Goal: Task Accomplishment & Management: Manage account settings

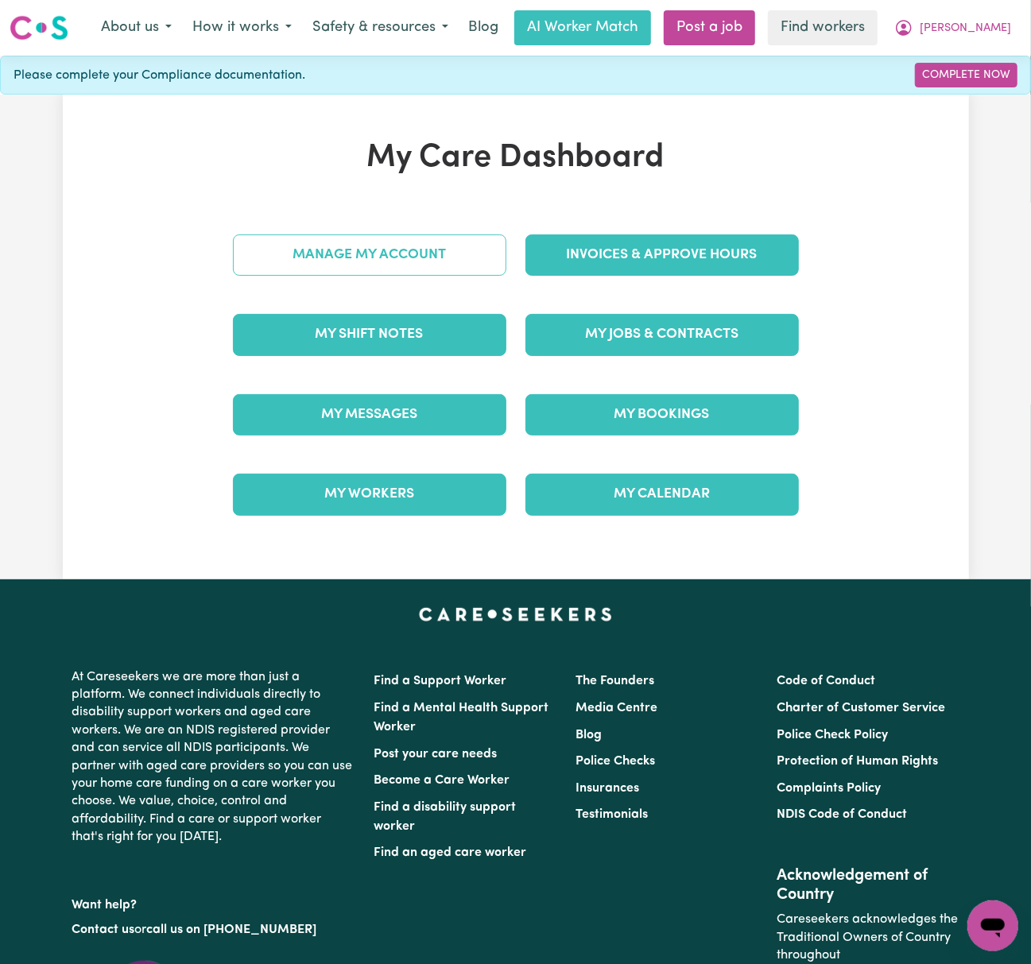
click at [486, 262] on link "Manage My Account" at bounding box center [369, 254] width 273 height 41
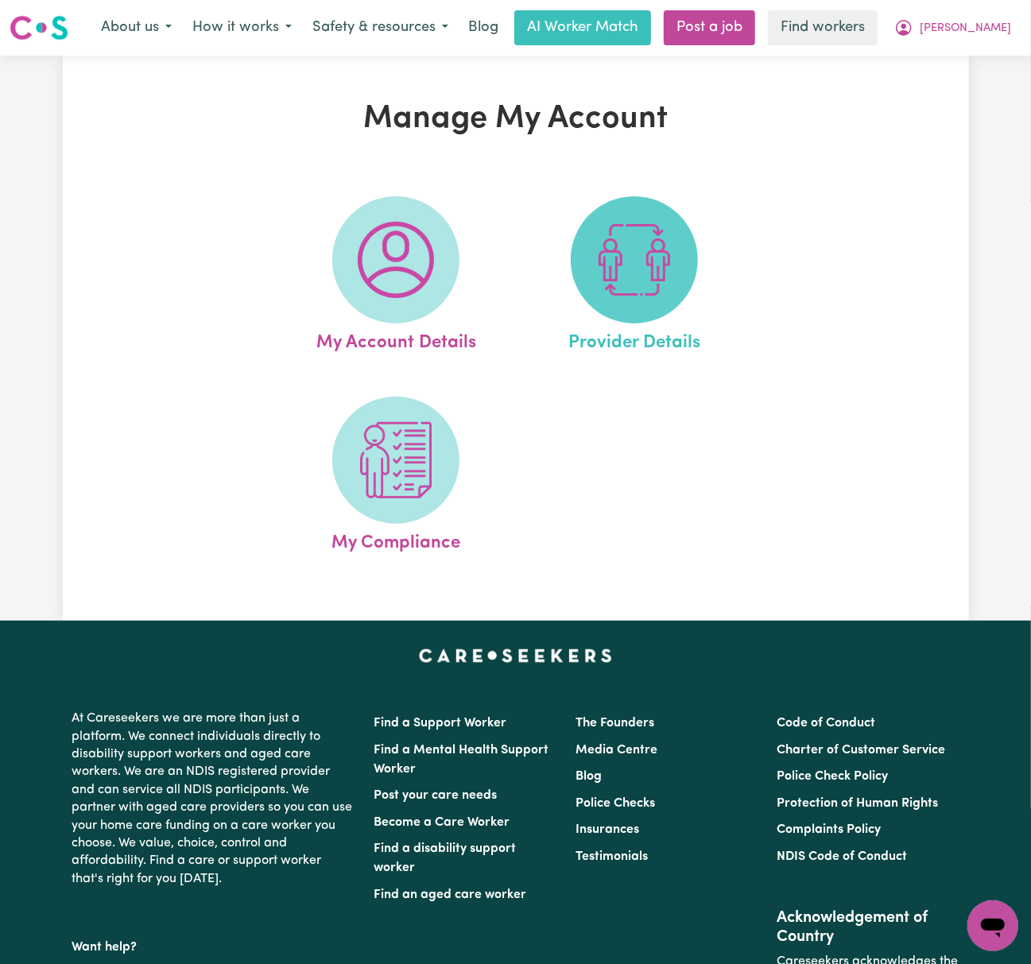
click at [623, 262] on img at bounding box center [634, 260] width 76 height 76
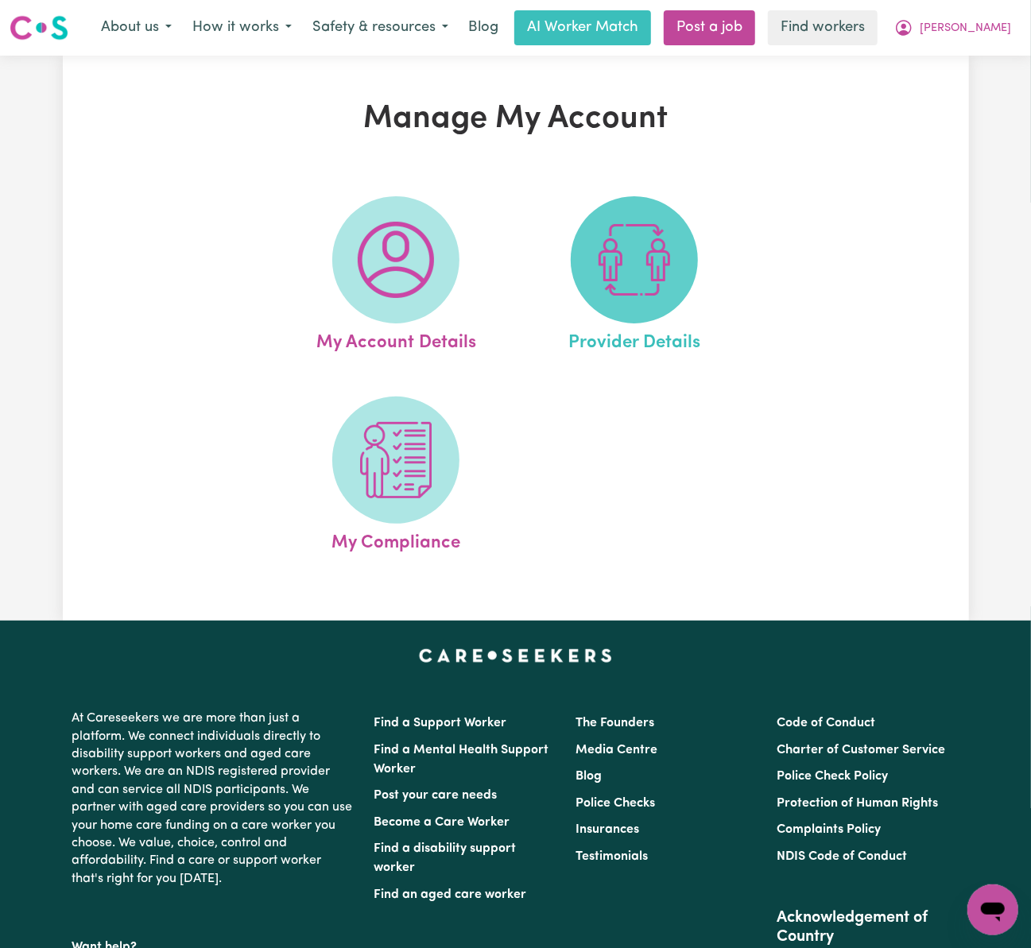
select select "AGED_HOME_CARE"
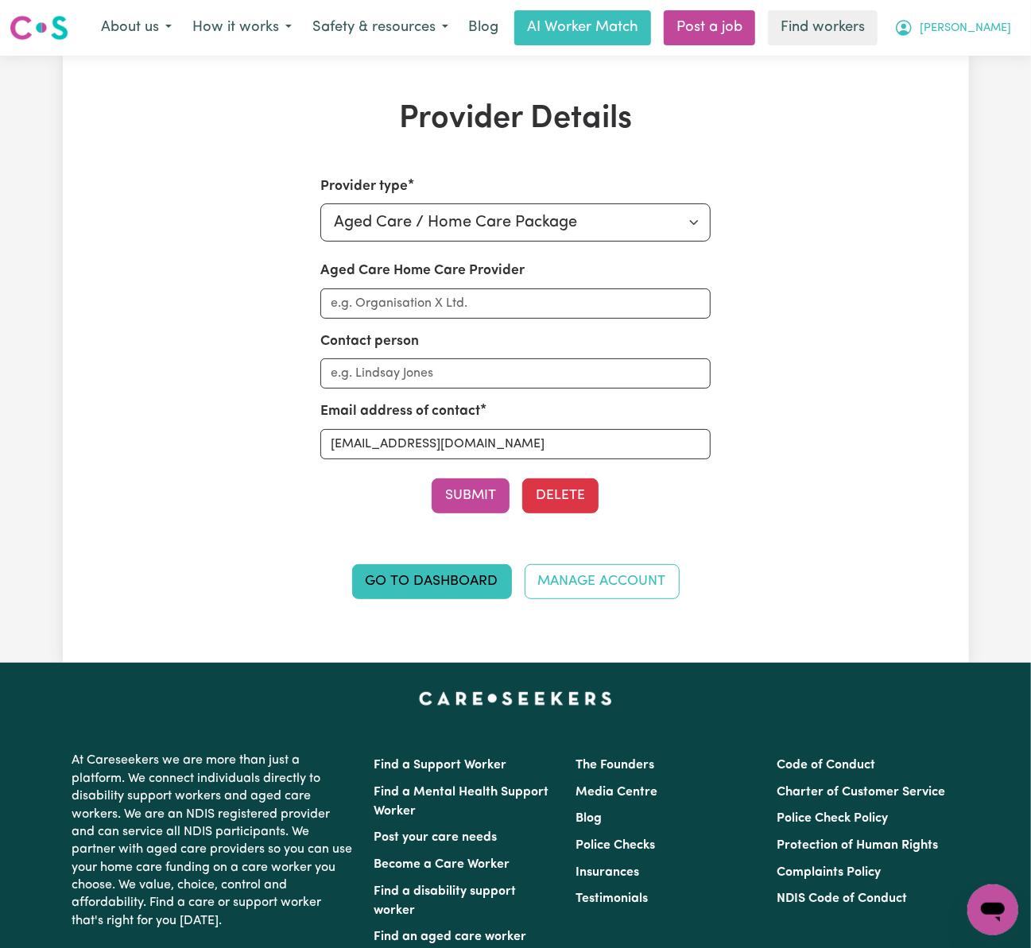
click at [990, 33] on span "[PERSON_NAME]" at bounding box center [964, 28] width 91 height 17
click at [986, 100] on link "Logout" at bounding box center [958, 91] width 126 height 30
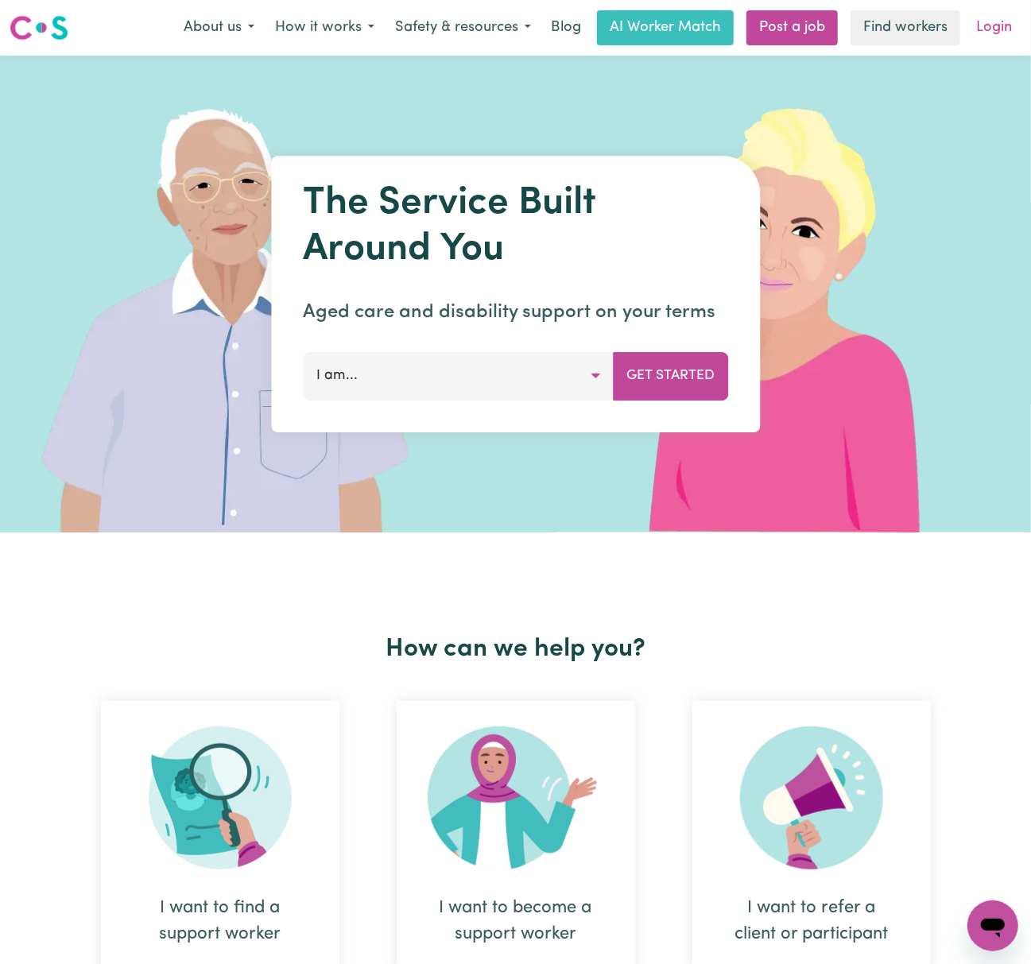
click at [1008, 33] on link "Login" at bounding box center [993, 27] width 55 height 35
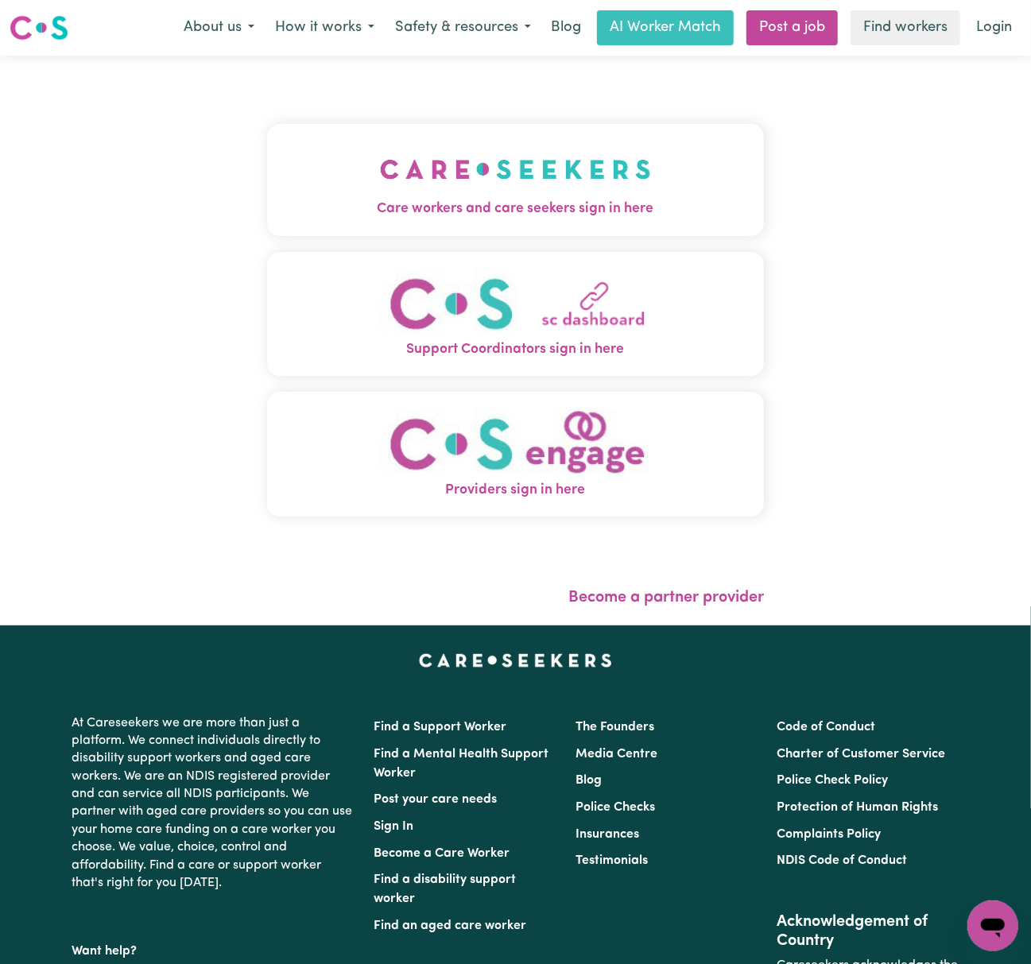
drag, startPoint x: 509, startPoint y: 195, endPoint x: 501, endPoint y: 195, distance: 8.7
click at [509, 195] on img "Care workers and care seekers sign in here" at bounding box center [515, 169] width 271 height 59
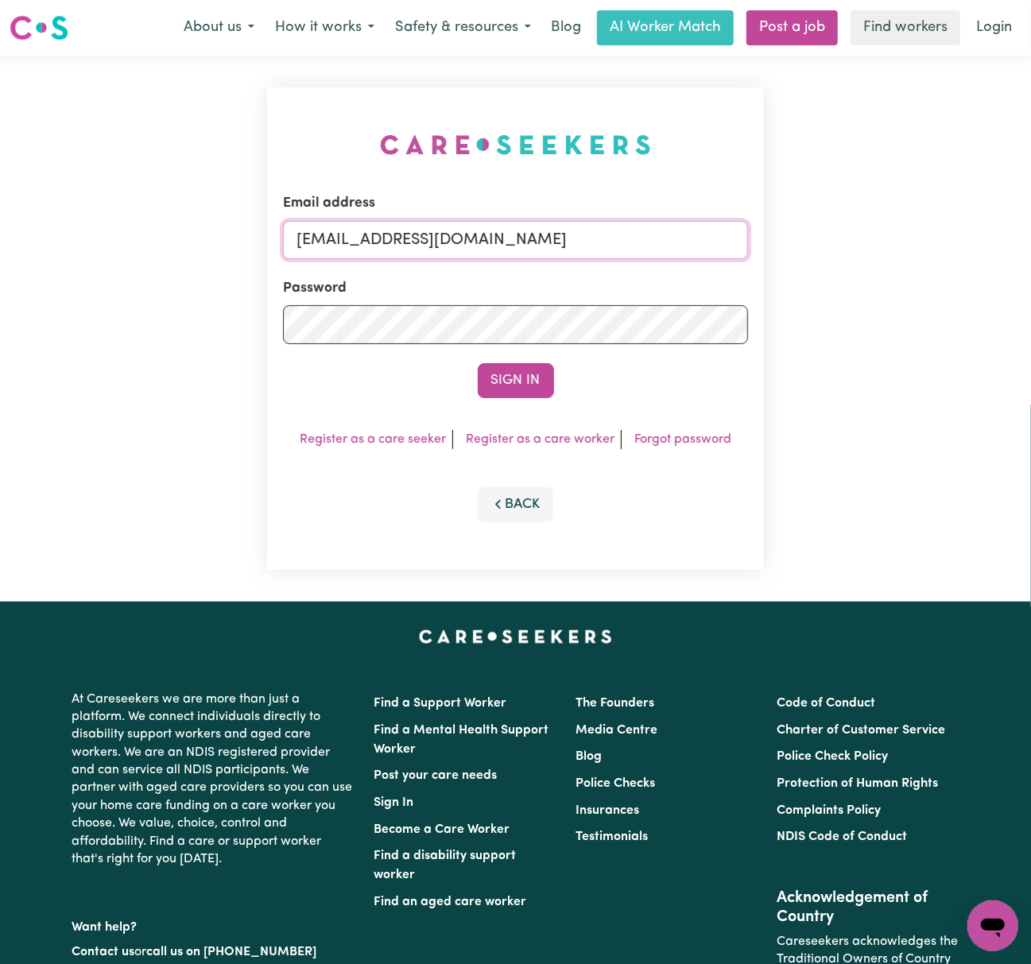
click at [364, 242] on input "[EMAIL_ADDRESS][DOMAIN_NAME]" at bounding box center [515, 240] width 465 height 38
drag, startPoint x: 380, startPoint y: 233, endPoint x: 993, endPoint y: 246, distance: 613.5
click at [993, 246] on div "Email address [EMAIL_ADDRESS][DOMAIN_NAME] Password Sign In Register as a care …" at bounding box center [515, 329] width 1031 height 546
type input "[EMAIL_ADDRESS][DOMAIN_NAME]"
click at [478, 363] on button "Sign In" at bounding box center [516, 380] width 76 height 35
